Goal: Use online tool/utility: Utilize a website feature to perform a specific function

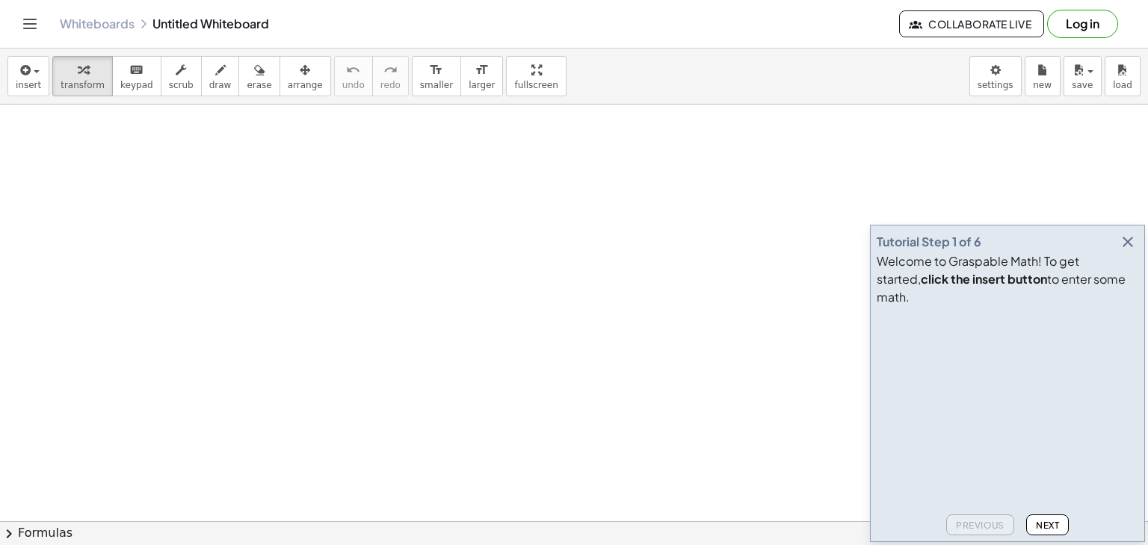
drag, startPoint x: 193, startPoint y: 165, endPoint x: 356, endPoint y: 259, distance: 188.1
click at [129, 73] on icon "keyboard" at bounding box center [136, 70] width 14 height 18
click at [129, 75] on icon "keyboard" at bounding box center [136, 70] width 14 height 18
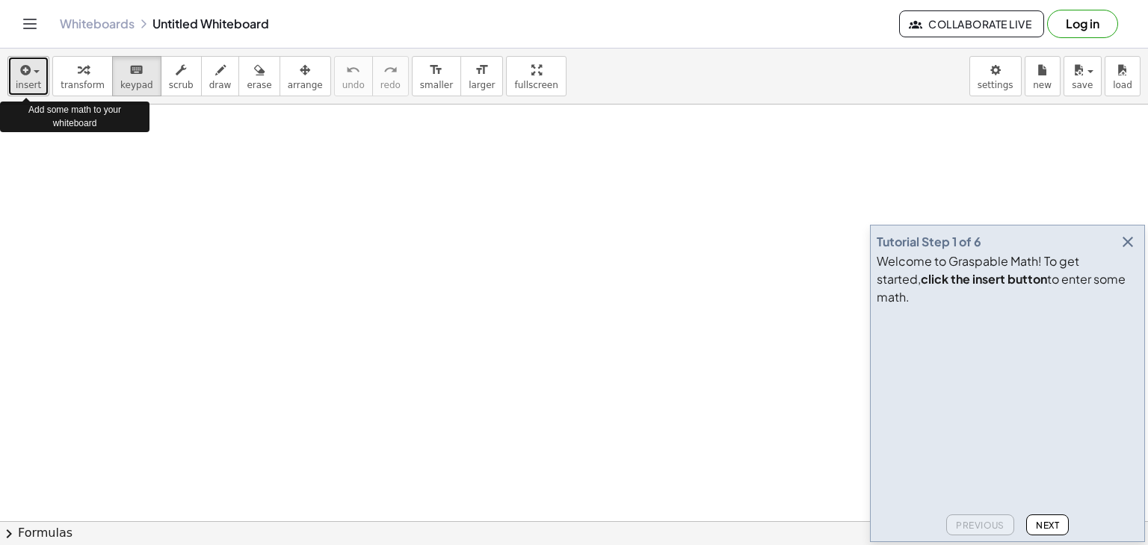
click at [31, 75] on div "button" at bounding box center [28, 70] width 25 height 18
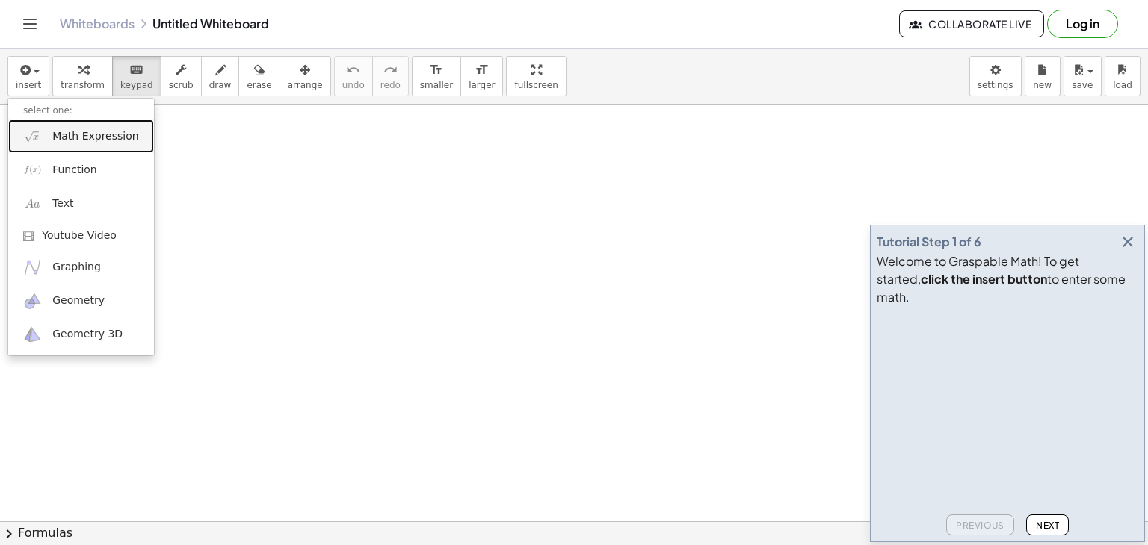
click at [102, 136] on span "Math Expression" at bounding box center [95, 136] width 86 height 15
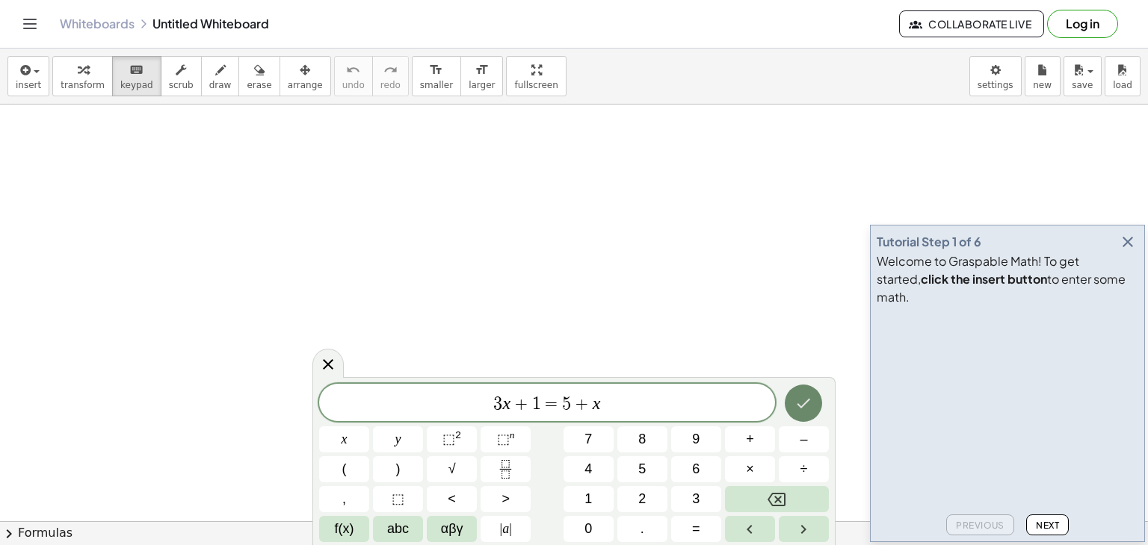
click at [805, 392] on button "Done" at bounding box center [802, 403] width 37 height 37
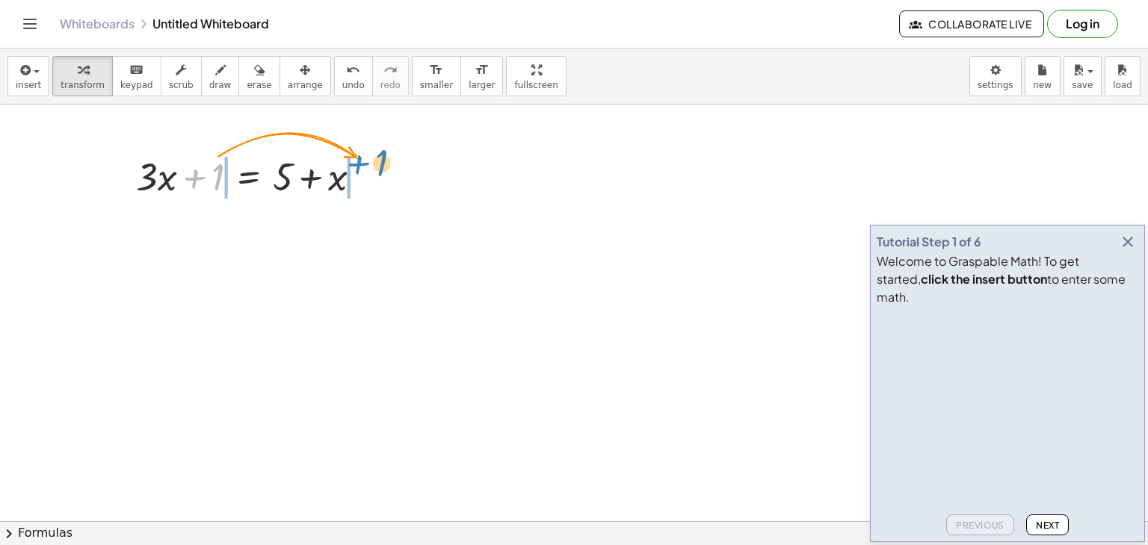
drag, startPoint x: 220, startPoint y: 176, endPoint x: 383, endPoint y: 160, distance: 163.7
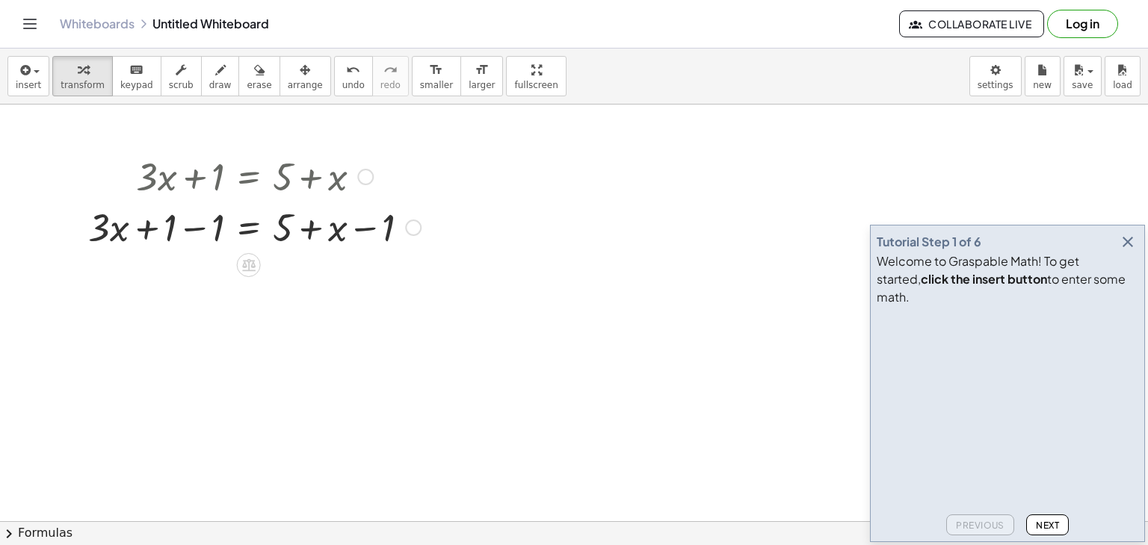
click at [290, 174] on div at bounding box center [254, 175] width 347 height 51
click at [1134, 251] on icon "button" at bounding box center [1127, 242] width 18 height 18
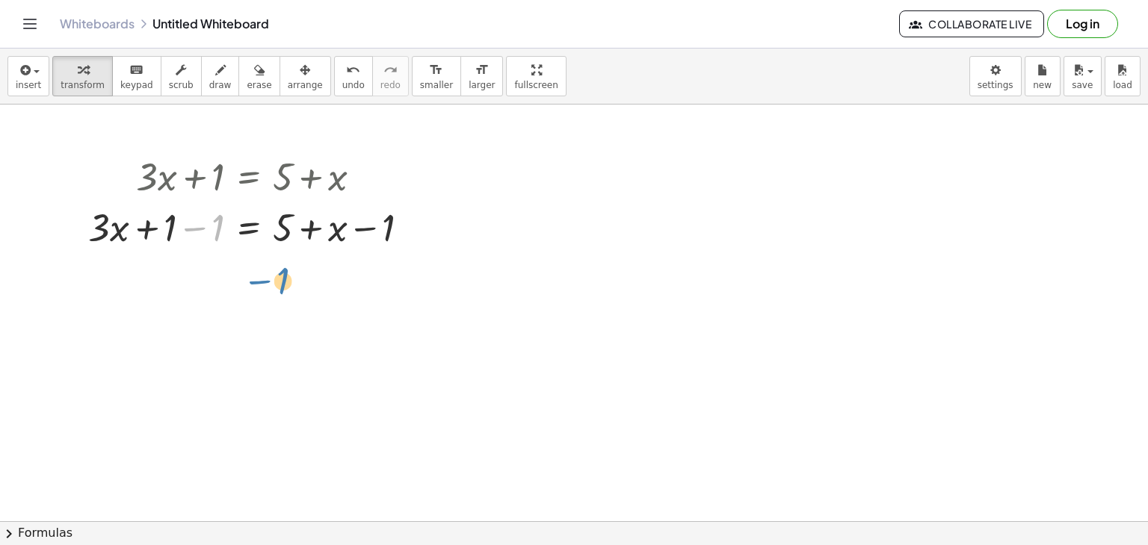
drag, startPoint x: 215, startPoint y: 231, endPoint x: 288, endPoint y: 272, distance: 84.0
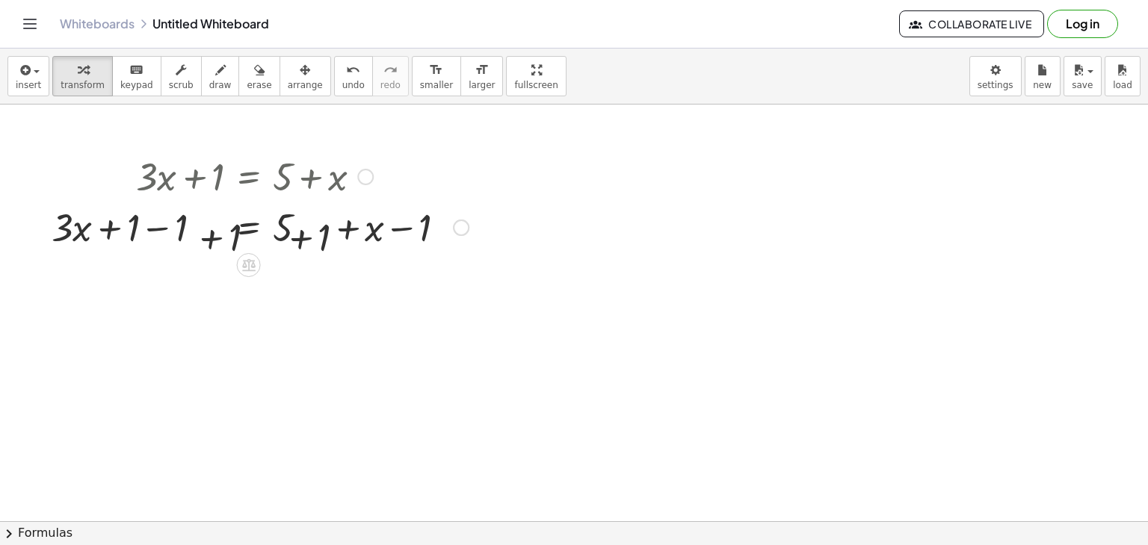
drag, startPoint x: 288, startPoint y: 272, endPoint x: 356, endPoint y: 259, distance: 69.3
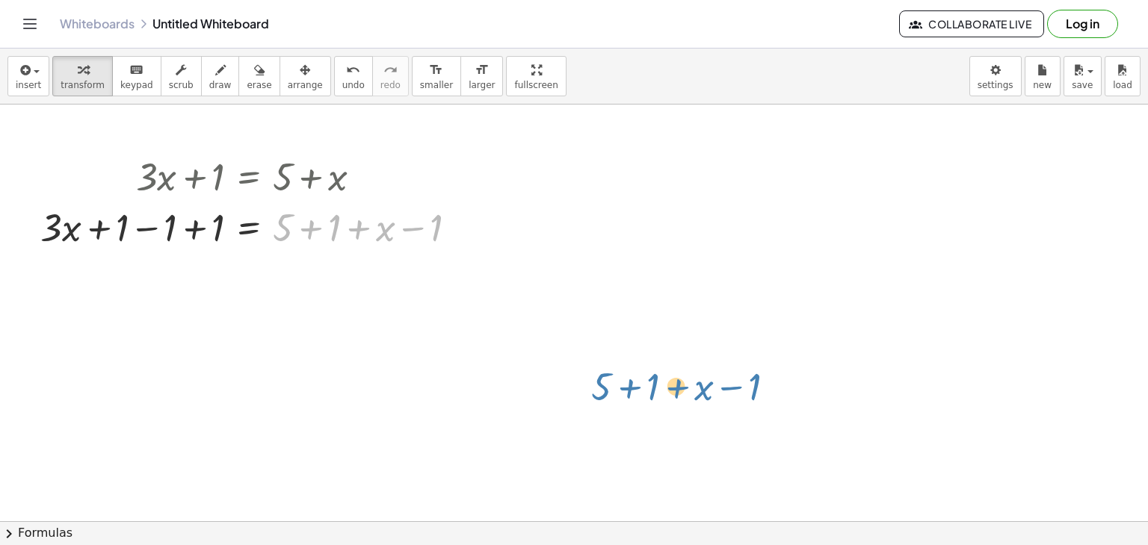
drag, startPoint x: 283, startPoint y: 238, endPoint x: 604, endPoint y: 413, distance: 365.1
drag, startPoint x: 304, startPoint y: 237, endPoint x: 217, endPoint y: 202, distance: 93.9
click at [217, 202] on div at bounding box center [254, 226] width 443 height 51
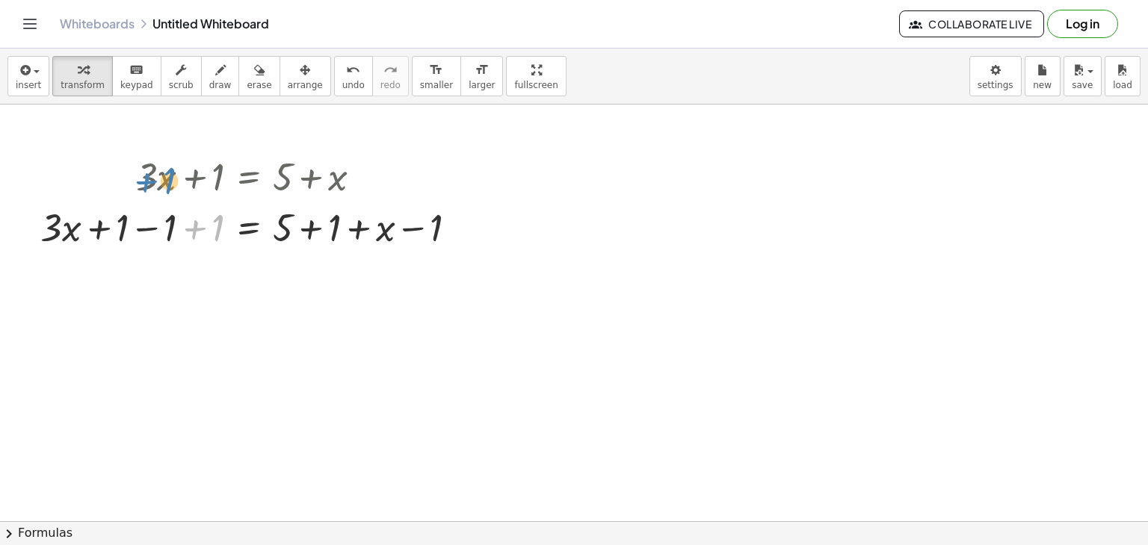
drag, startPoint x: 217, startPoint y: 202, endPoint x: 167, endPoint y: 156, distance: 67.7
click at [249, 177] on div "+ · 3 · x + 1 = + 5 + x + · 3 · x + 1 − 1 = + 5 + x − 1 + 1 + · 3 · x = + 5 + x…" at bounding box center [249, 177] width 0 height 0
drag, startPoint x: 154, startPoint y: 235, endPoint x: 335, endPoint y: 250, distance: 181.5
click at [335, 250] on div at bounding box center [254, 226] width 443 height 51
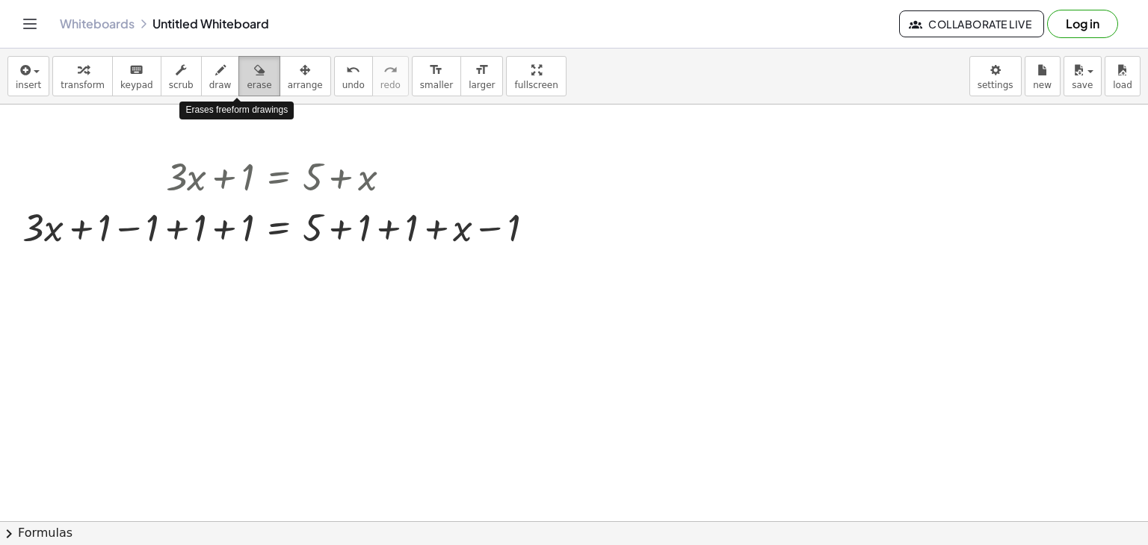
click at [252, 86] on button "erase" at bounding box center [258, 76] width 41 height 40
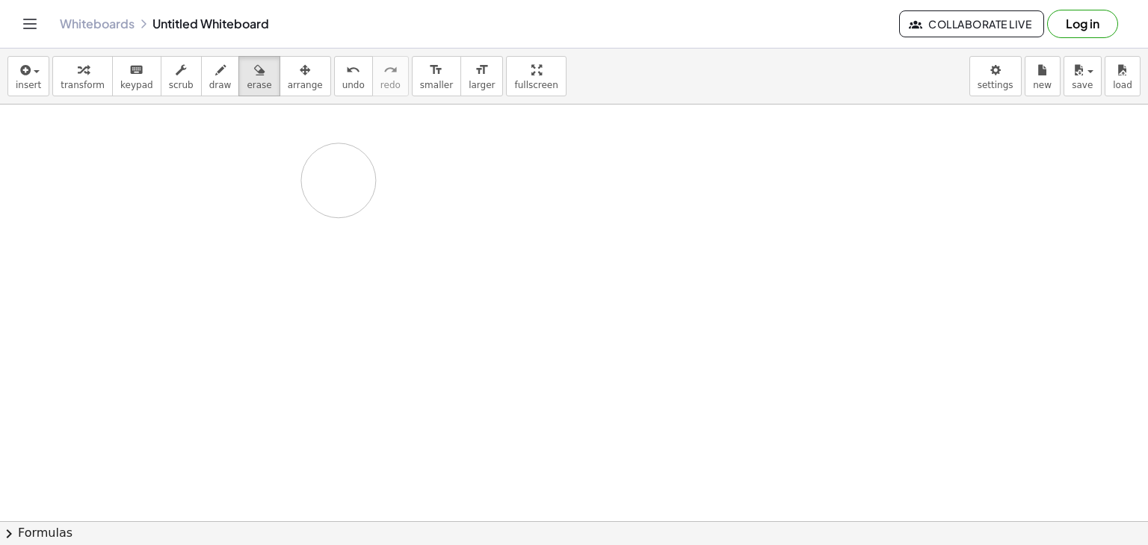
drag, startPoint x: 225, startPoint y: 184, endPoint x: 336, endPoint y: 179, distance: 111.4
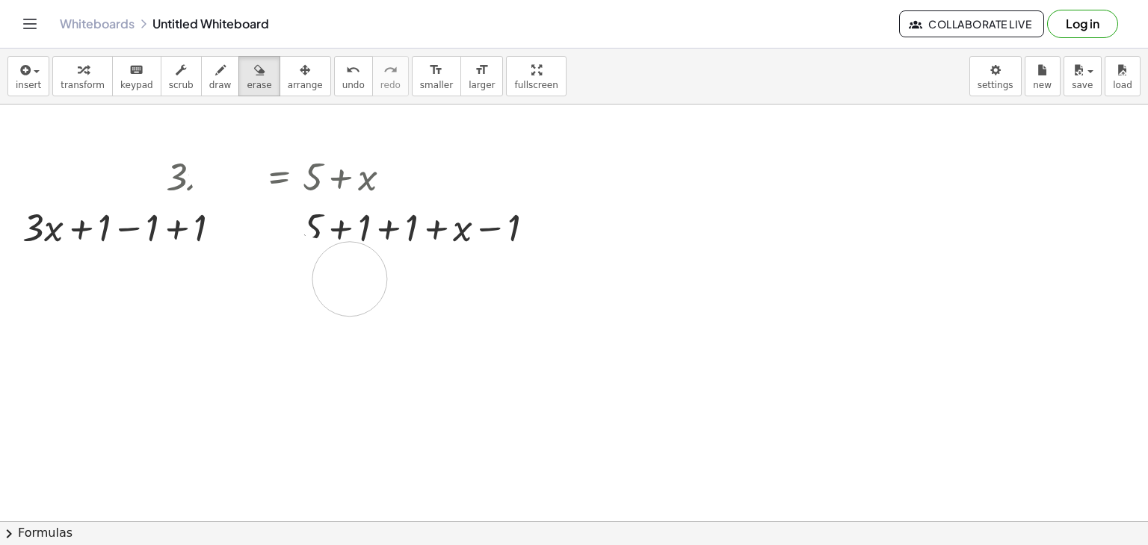
drag, startPoint x: 223, startPoint y: 146, endPoint x: 48, endPoint y: 152, distance: 175.7
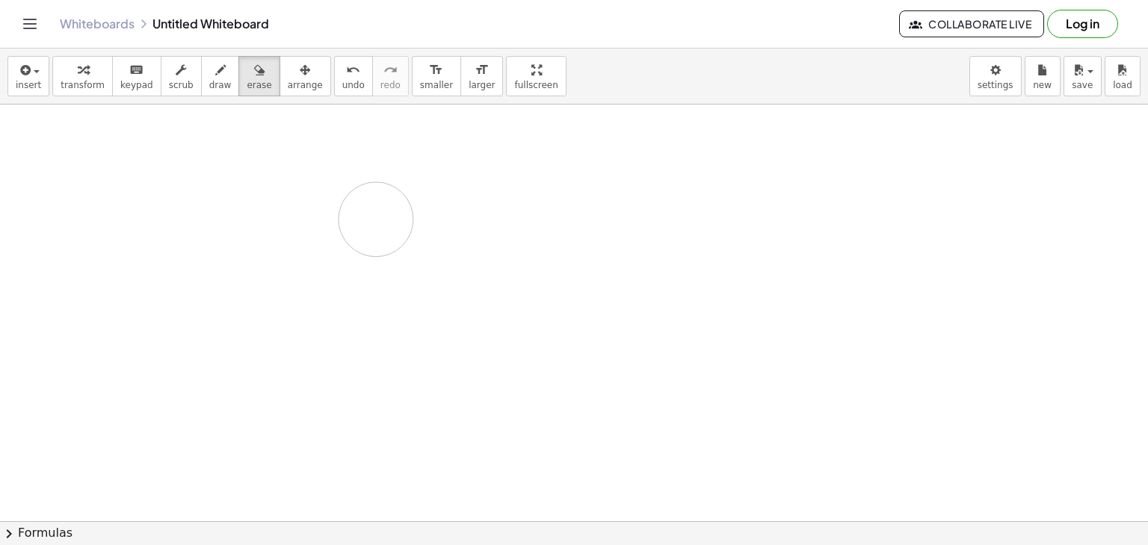
drag, startPoint x: 164, startPoint y: 188, endPoint x: 376, endPoint y: 219, distance: 213.8
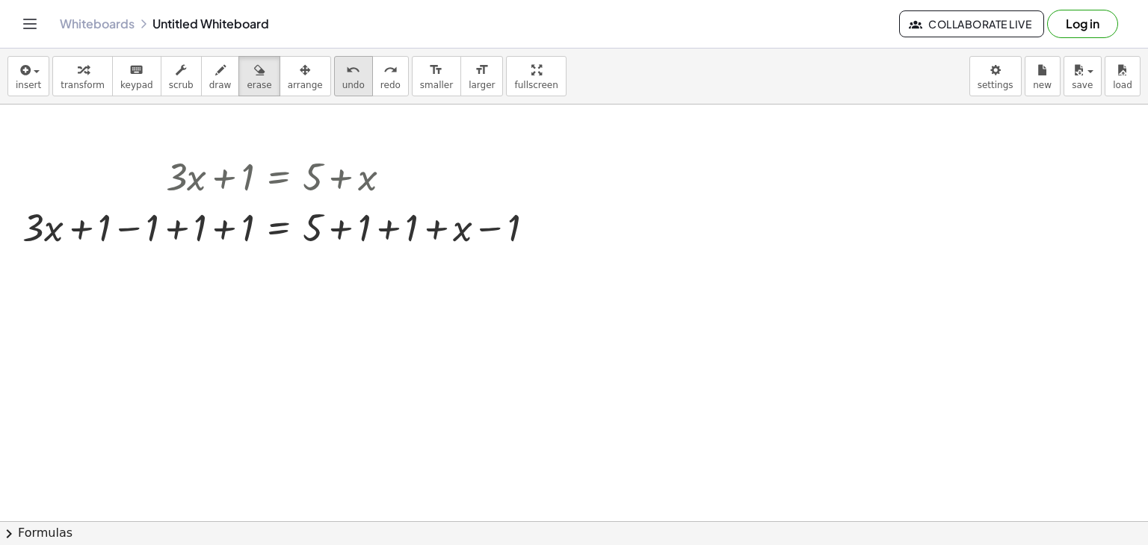
click at [346, 75] on icon "undo" at bounding box center [353, 70] width 14 height 18
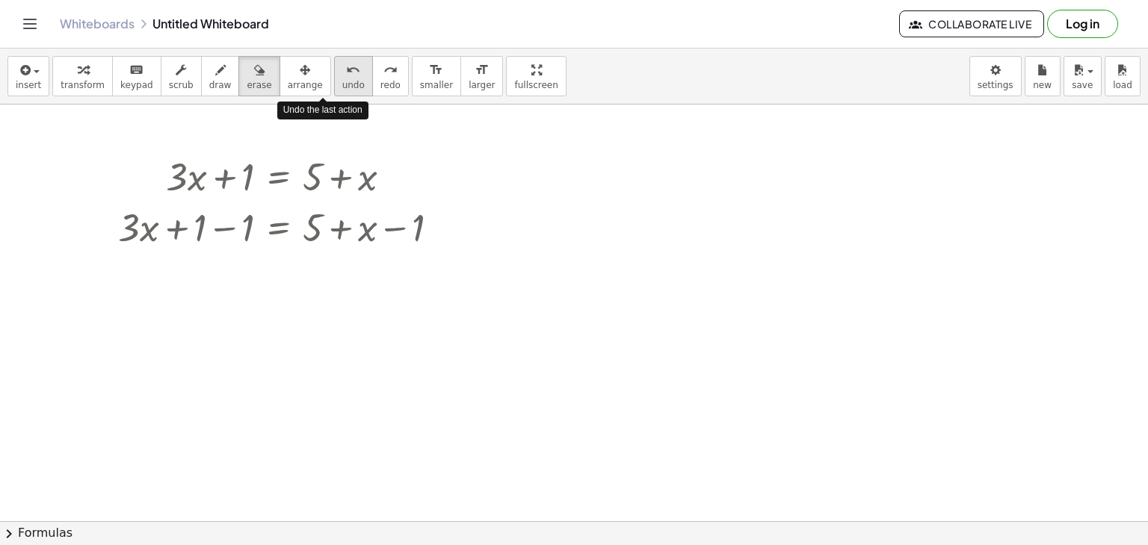
click at [342, 81] on span "undo" at bounding box center [353, 85] width 22 height 10
